Goal: Transaction & Acquisition: Download file/media

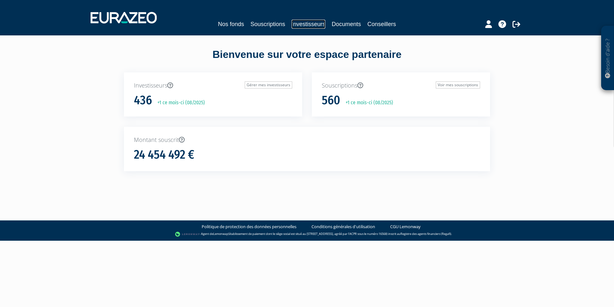
click at [312, 23] on link "Investisseurs" at bounding box center [309, 24] width 34 height 9
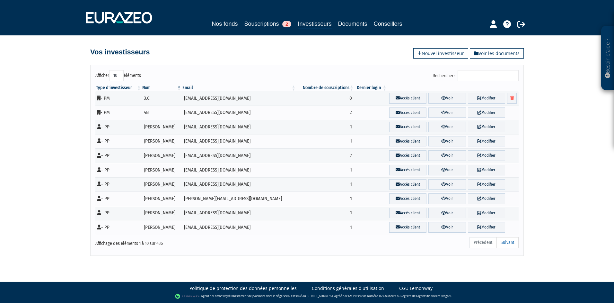
click at [493, 76] on input "Rechercher :" at bounding box center [488, 75] width 61 height 11
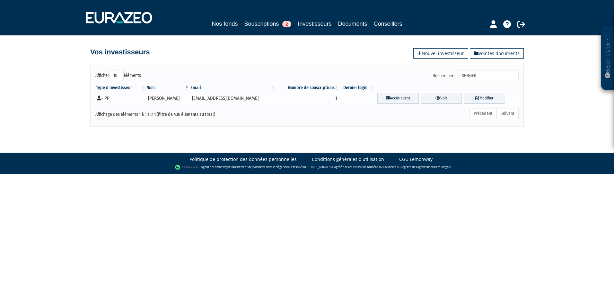
type input "SENGER"
click at [101, 96] on icon at bounding box center [99, 97] width 4 height 5
click at [448, 97] on link "Voir" at bounding box center [441, 98] width 41 height 11
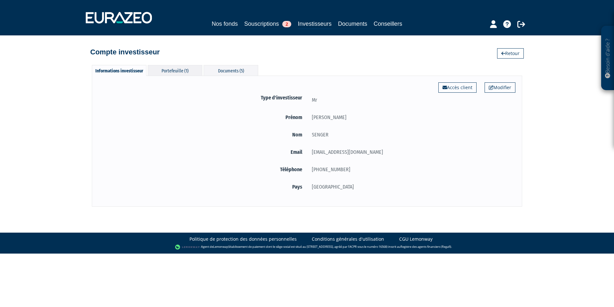
click at [174, 75] on div "Portefeuille (1)" at bounding box center [175, 70] width 55 height 11
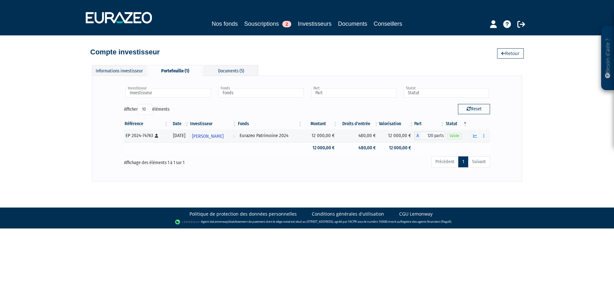
drag, startPoint x: 390, startPoint y: 135, endPoint x: 415, endPoint y: 152, distance: 30.6
click at [415, 152] on tbody "EP 2024-74763 [Français] Personne physique [DATE] [PERSON_NAME] Voir l'investis…" at bounding box center [307, 141] width 366 height 24
click at [414, 152] on td "12 000,00 €" at bounding box center [396, 147] width 35 height 11
drag, startPoint x: 414, startPoint y: 148, endPoint x: 322, endPoint y: 134, distance: 92.6
click at [311, 134] on tbody "EP 2024-74763 [Français] Personne physique 31/12/2024 BRUNO SENGER Voir l'inves…" at bounding box center [307, 141] width 366 height 24
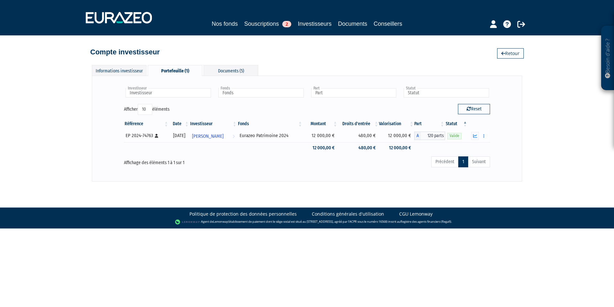
drag, startPoint x: 325, startPoint y: 134, endPoint x: 319, endPoint y: 136, distance: 5.9
click at [325, 134] on td "12 000,00 €" at bounding box center [320, 135] width 35 height 13
drag, startPoint x: 314, startPoint y: 136, endPoint x: 410, endPoint y: 148, distance: 96.8
click at [410, 148] on tbody "EP 2024-74763 [Français] Personne physique 31/12/2024 BRUNO SENGER Voir l'inves…" at bounding box center [307, 141] width 366 height 24
click at [410, 148] on td "12 000,00 €" at bounding box center [396, 147] width 35 height 11
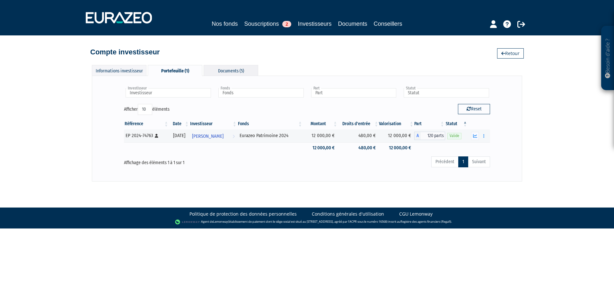
drag, startPoint x: 224, startPoint y: 70, endPoint x: 210, endPoint y: 72, distance: 13.4
click at [224, 70] on div "Documents (5)" at bounding box center [231, 70] width 55 height 11
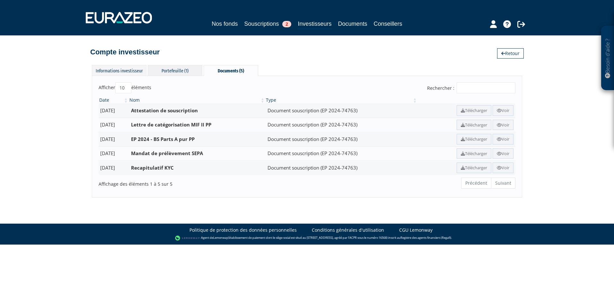
click at [185, 71] on div "Portefeuille (1)" at bounding box center [175, 70] width 55 height 11
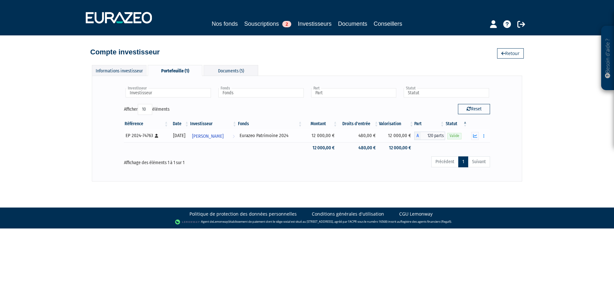
drag, startPoint x: 386, startPoint y: 127, endPoint x: 386, endPoint y: 131, distance: 3.9
click at [386, 127] on th "Valorisation" at bounding box center [396, 123] width 35 height 11
drag, startPoint x: 388, startPoint y: 135, endPoint x: 408, endPoint y: 152, distance: 25.8
click at [408, 152] on tbody "EP 2024-74763 [Français] Personne physique 31/12/2024 BRUNO SENGER Voir l'inves…" at bounding box center [307, 141] width 366 height 24
click at [408, 152] on td "12 000,00 €" at bounding box center [396, 147] width 35 height 11
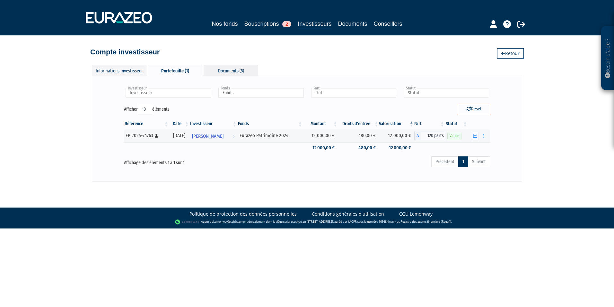
click at [228, 72] on div "Documents (5)" at bounding box center [231, 70] width 55 height 11
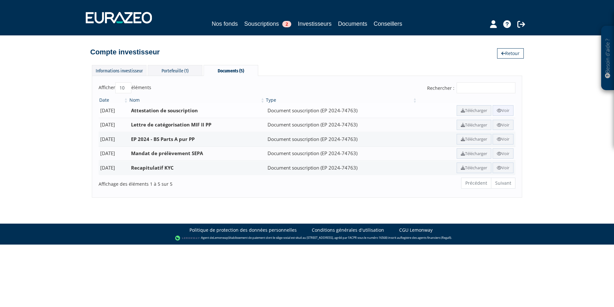
click at [502, 110] on link "Voir" at bounding box center [503, 110] width 21 height 11
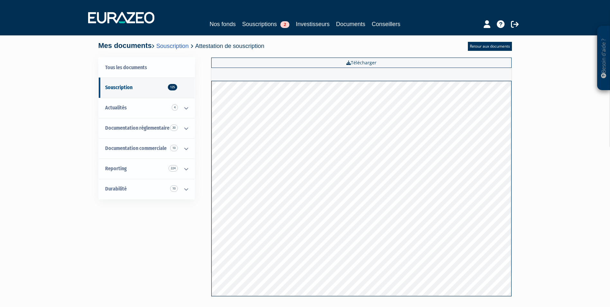
drag, startPoint x: 557, startPoint y: 115, endPoint x: 525, endPoint y: 113, distance: 32.5
click at [558, 115] on div "Besoin d'aide ? × J'ai besoin d'aide Si vous avez une question à propos du fonc…" at bounding box center [305, 156] width 610 height 313
click at [489, 46] on link "Retour aux documents" at bounding box center [490, 46] width 44 height 9
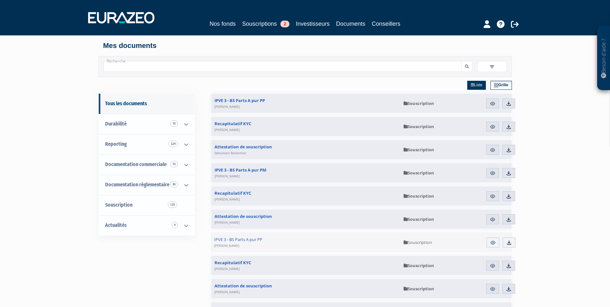
click at [163, 70] on input "Recherche" at bounding box center [282, 66] width 358 height 11
type input "SENGER"
click at [461, 61] on button "submit" at bounding box center [466, 66] width 11 height 11
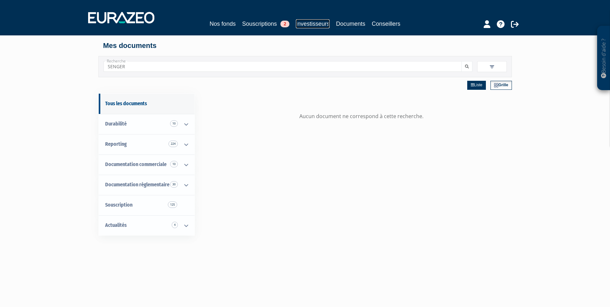
click at [308, 26] on link "Investisseurs" at bounding box center [313, 23] width 34 height 9
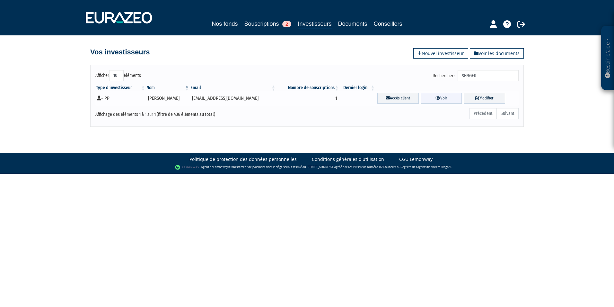
click at [423, 97] on link "Voir" at bounding box center [441, 98] width 41 height 11
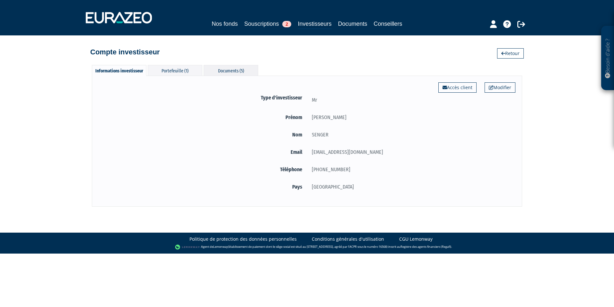
click at [234, 69] on div "Documents (5)" at bounding box center [231, 70] width 55 height 11
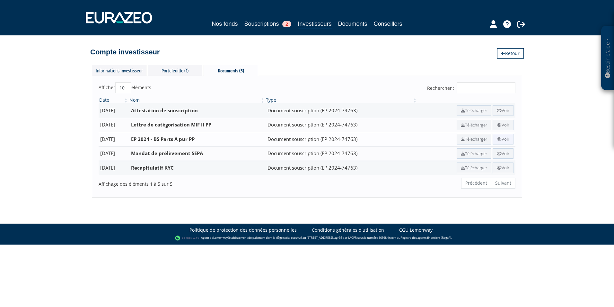
click at [498, 141] on icon at bounding box center [499, 139] width 5 height 4
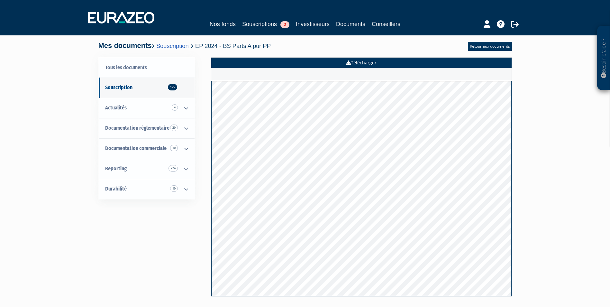
click at [369, 65] on link "Télécharger" at bounding box center [361, 63] width 300 height 10
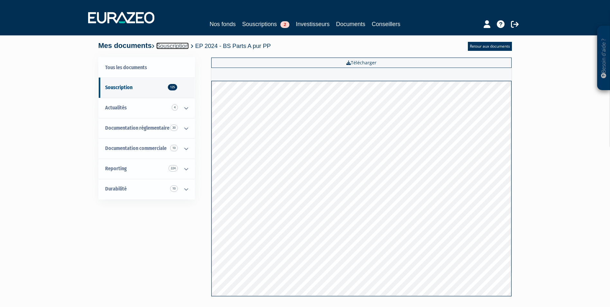
click at [189, 49] on link "Souscription" at bounding box center [172, 45] width 32 height 7
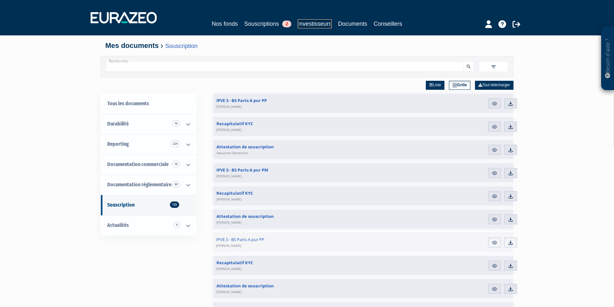
click at [313, 23] on link "Investisseurs" at bounding box center [315, 23] width 34 height 9
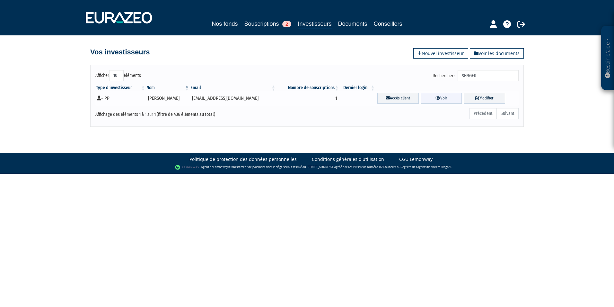
click at [424, 97] on link "Voir" at bounding box center [441, 98] width 41 height 11
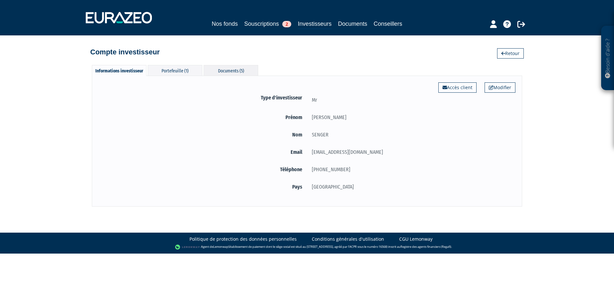
click at [228, 69] on div "Documents (5)" at bounding box center [231, 70] width 55 height 11
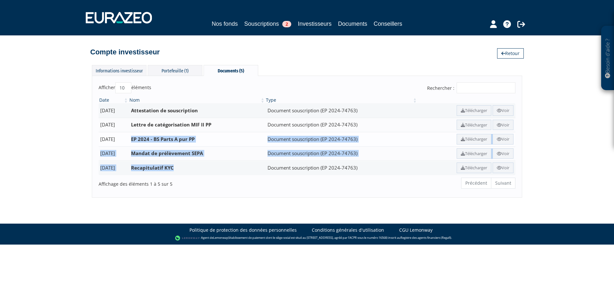
drag, startPoint x: 190, startPoint y: 167, endPoint x: 146, endPoint y: 138, distance: 52.5
click at [146, 138] on tbody "[DATE] Attestation de souscription Document souscription (EP 2024-74763)" at bounding box center [307, 139] width 417 height 72
drag, startPoint x: 143, startPoint y: 128, endPoint x: 232, endPoint y: 128, distance: 89.3
click at [232, 128] on tr "[DATE] Lettre de catégorisation MIF II PP Document souscription (EP 2024-74763)…" at bounding box center [307, 125] width 417 height 14
click at [232, 128] on td "Lettre de catégorisation MIF II PP" at bounding box center [197, 125] width 137 height 14
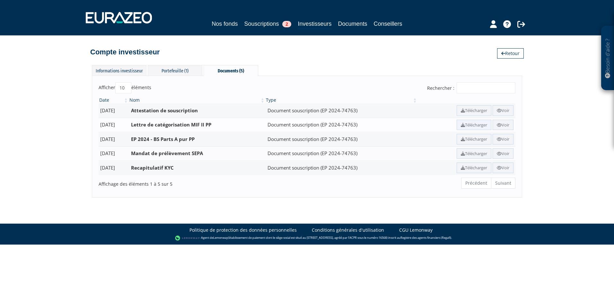
click at [479, 124] on link "Télécharger" at bounding box center [474, 125] width 35 height 11
click at [466, 166] on link "Télécharger" at bounding box center [474, 167] width 35 height 11
